Goal: Transaction & Acquisition: Purchase product/service

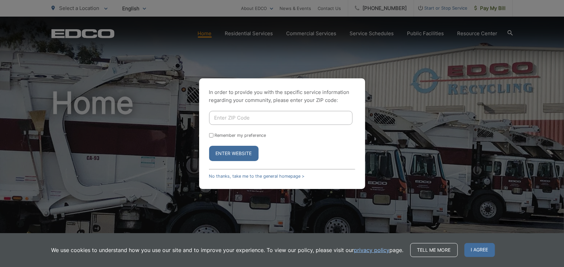
click at [246, 153] on button "Enter Website" at bounding box center [233, 153] width 49 height 15
click at [248, 176] on link "No thanks, take me to the general homepage >" at bounding box center [257, 176] width 96 height 5
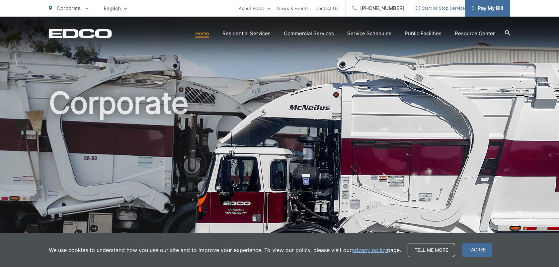
click at [500, 13] on link "Pay My Bill" at bounding box center [487, 8] width 45 height 17
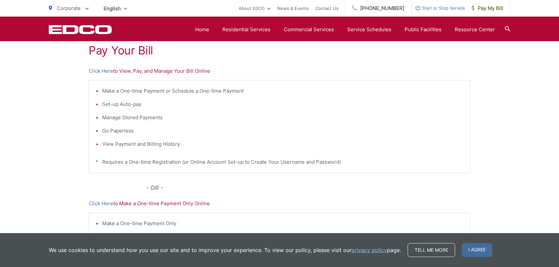
scroll to position [129, 0]
click at [111, 71] on link "Click Here" at bounding box center [101, 71] width 25 height 8
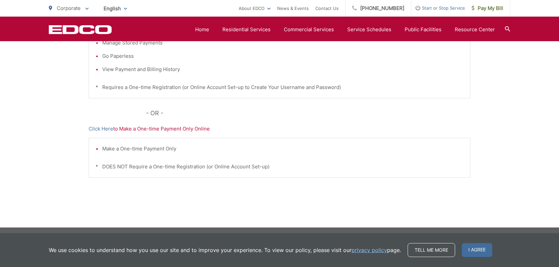
scroll to position [205, 0]
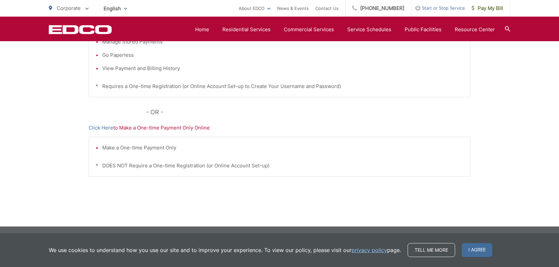
click at [189, 129] on p "Click Here to Make a One-time Payment Only Online" at bounding box center [280, 128] width 382 height 8
click at [108, 126] on link "Click Here" at bounding box center [101, 128] width 25 height 8
click at [108, 125] on link "Click Here" at bounding box center [101, 128] width 25 height 8
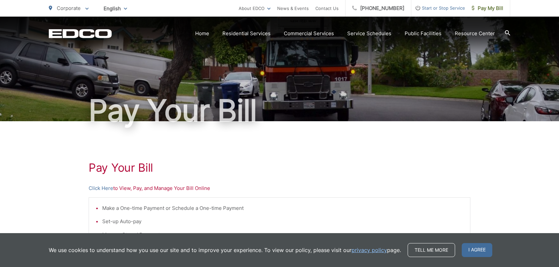
scroll to position [13, 0]
